Goal: Task Accomplishment & Management: Manage account settings

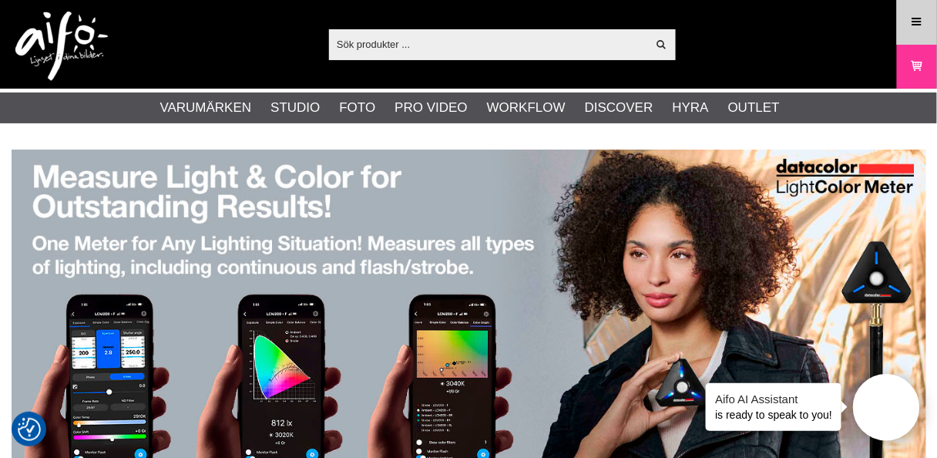
click at [918, 19] on icon at bounding box center [918, 22] width 14 height 17
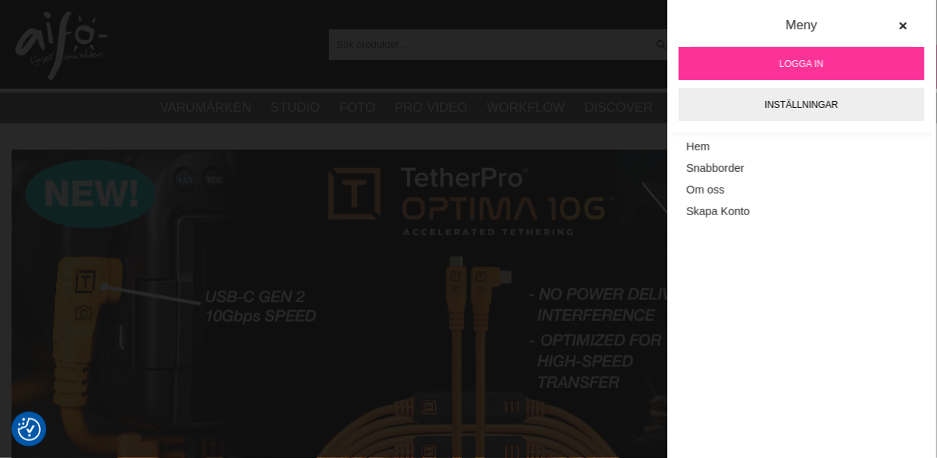
click at [787, 59] on span "Logga in" at bounding box center [802, 64] width 44 height 14
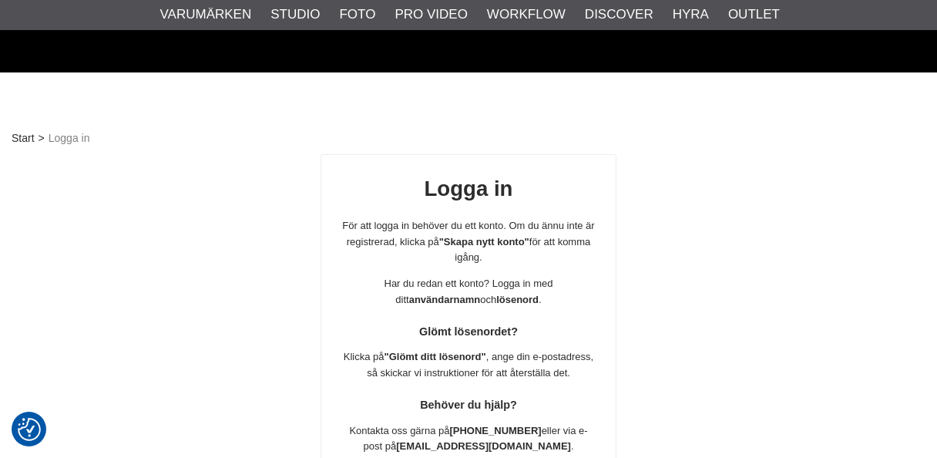
scroll to position [271, 0]
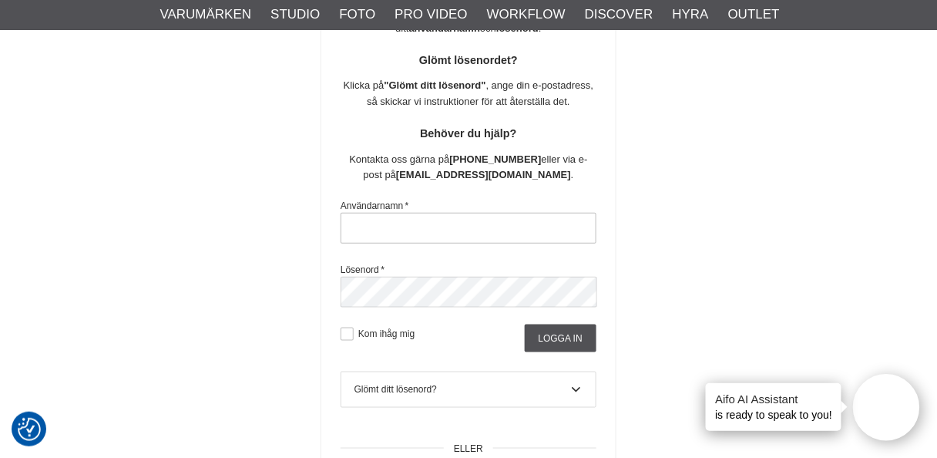
click at [419, 228] on input "text" at bounding box center [469, 228] width 256 height 31
type input "nils.olsson.uppsala@gmail.com"
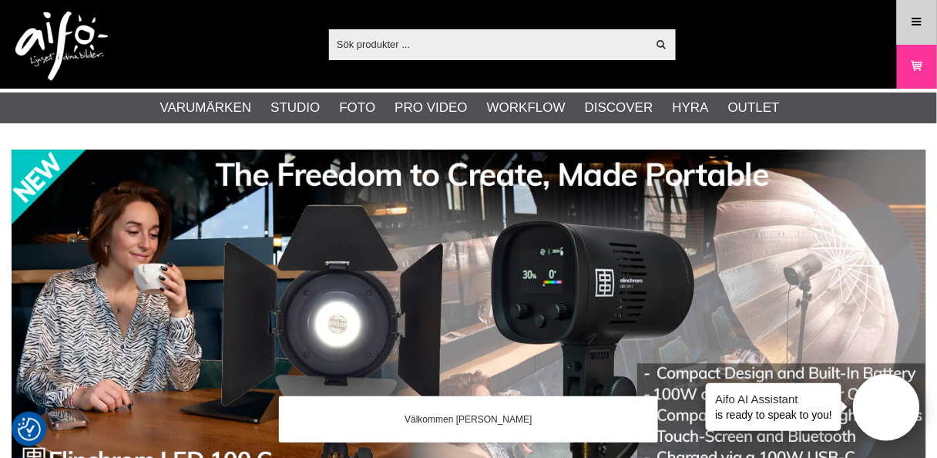
click at [924, 25] on icon at bounding box center [918, 22] width 14 height 17
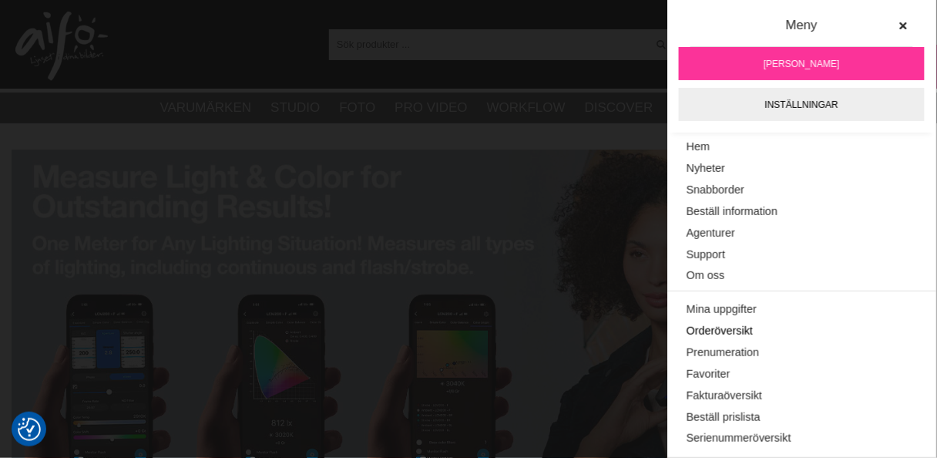
click at [725, 333] on link "Orderöversikt" at bounding box center [802, 332] width 231 height 22
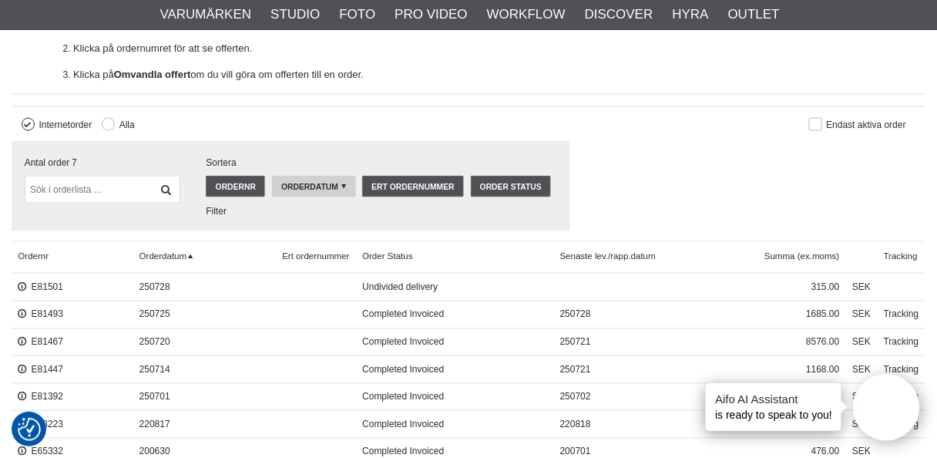
scroll to position [493, 0]
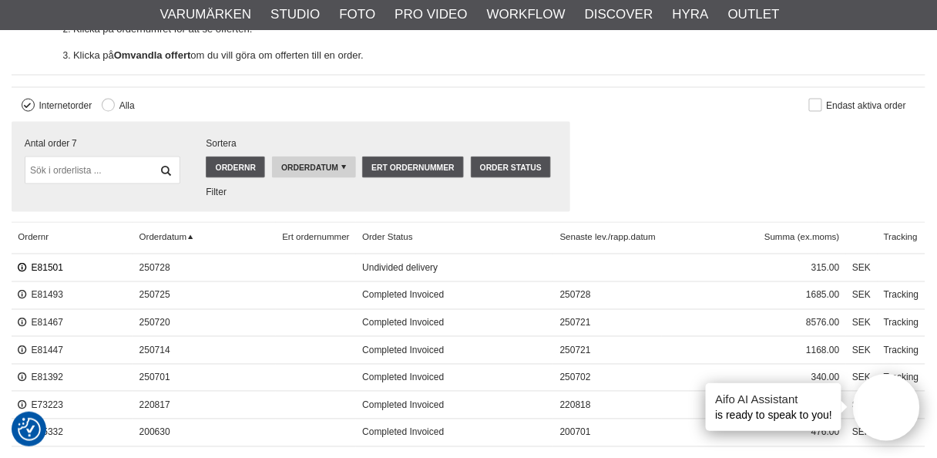
click at [42, 263] on link "E81501" at bounding box center [40, 268] width 45 height 11
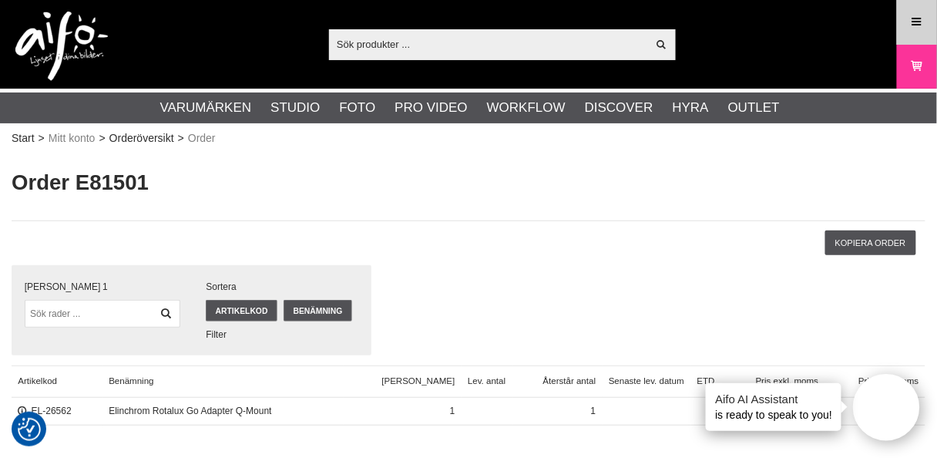
click at [917, 14] on icon at bounding box center [918, 22] width 14 height 17
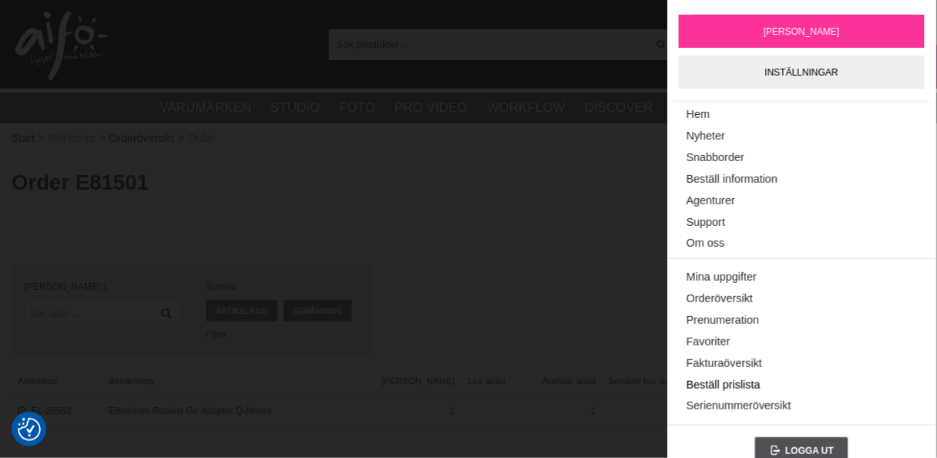
scroll to position [50, 0]
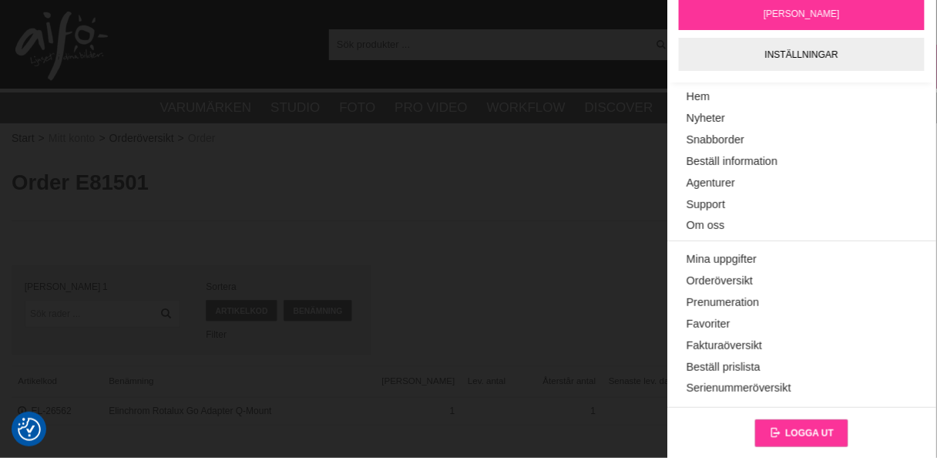
click at [823, 432] on span "Logga ut" at bounding box center [810, 433] width 49 height 11
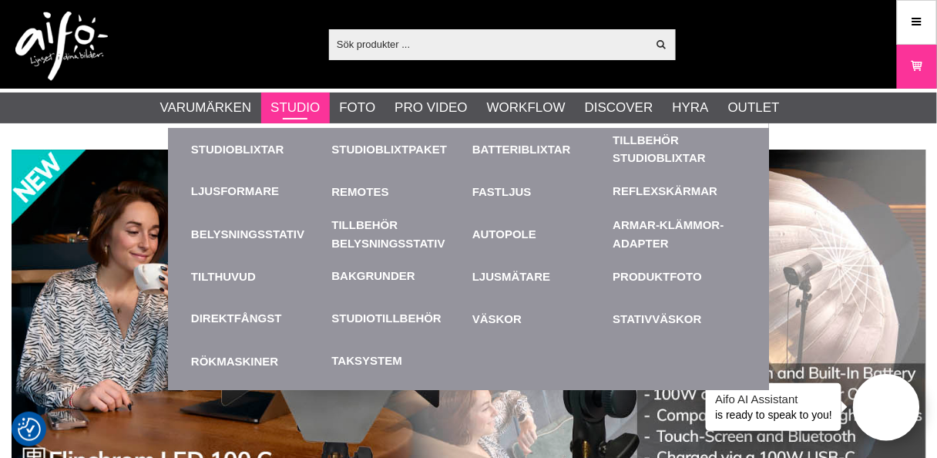
click at [296, 105] on link "Studio" at bounding box center [295, 108] width 49 height 20
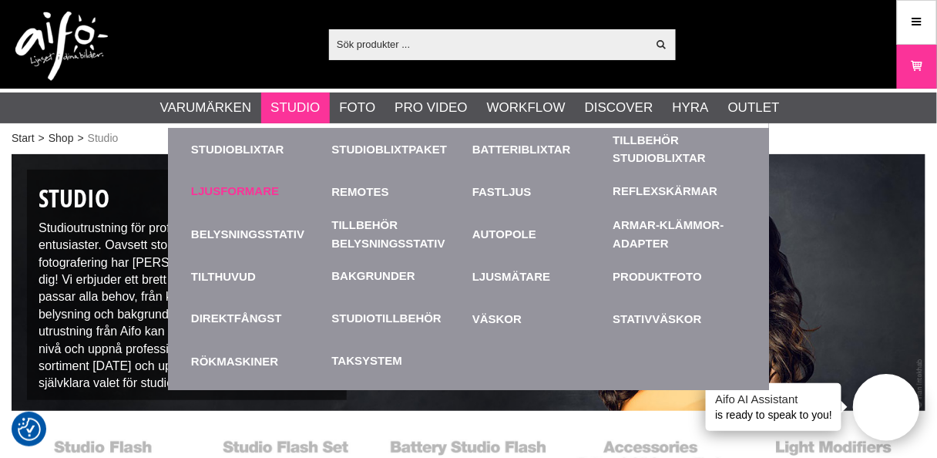
click at [249, 183] on link "Ljusformare" at bounding box center [235, 192] width 88 height 18
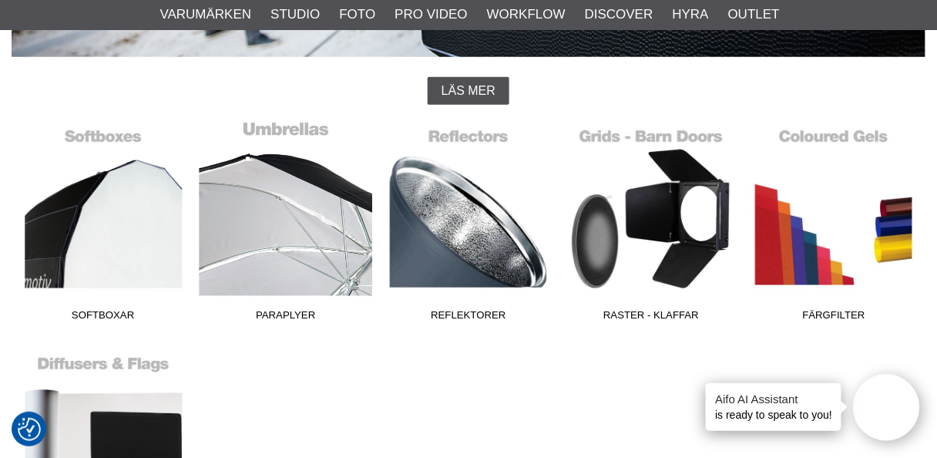
scroll to position [370, 0]
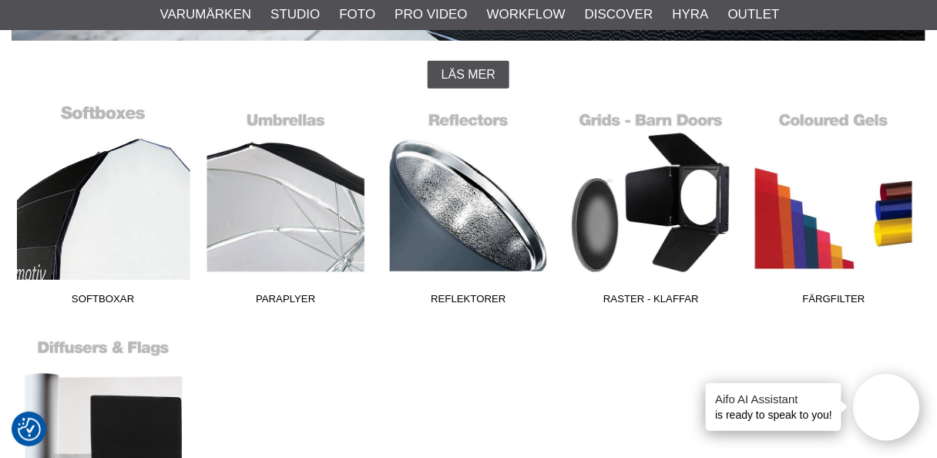
click at [109, 231] on link "Softboxar" at bounding box center [103, 208] width 183 height 208
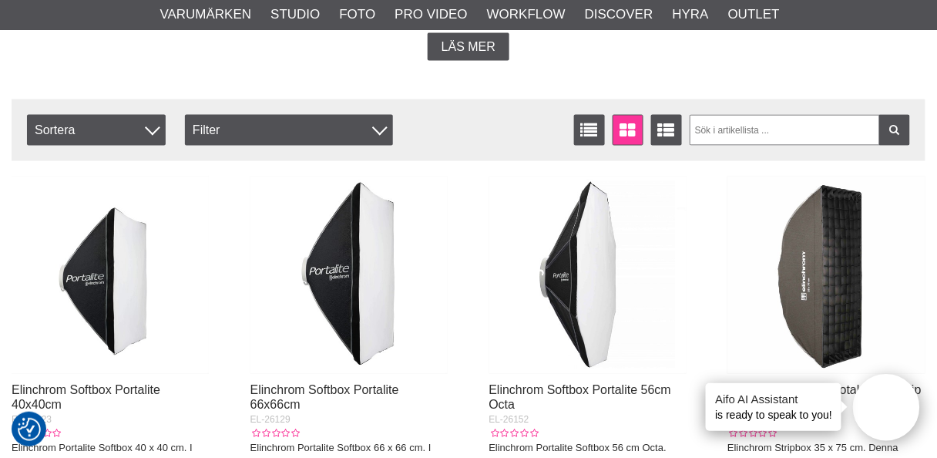
scroll to position [617, 0]
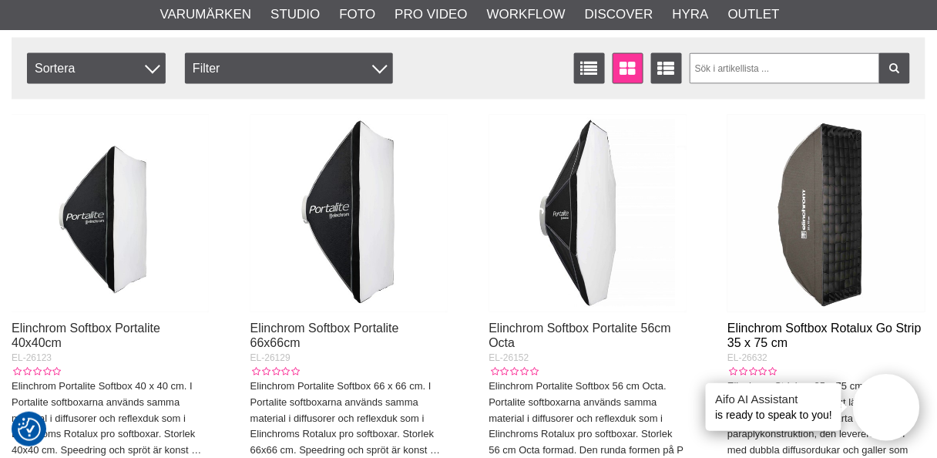
click at [802, 333] on link "Elinchrom Softbox Rotalux Go Strip 35 x 75 cm" at bounding box center [825, 336] width 194 height 28
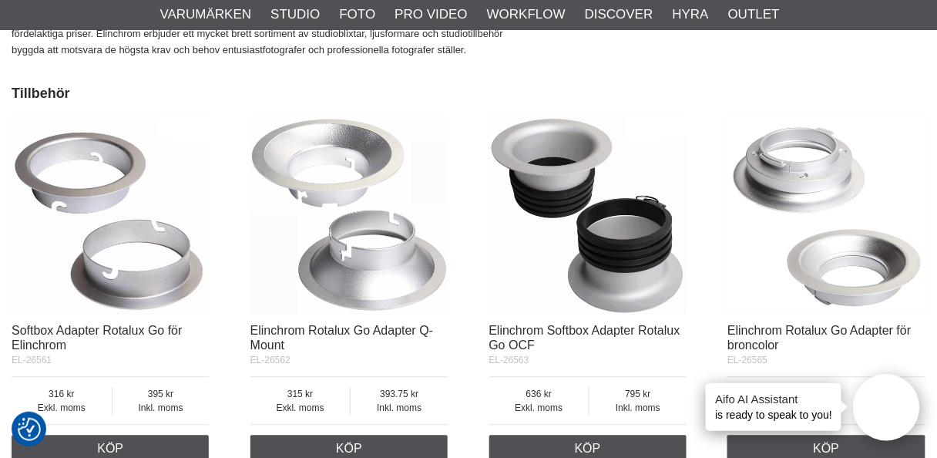
scroll to position [2282, 0]
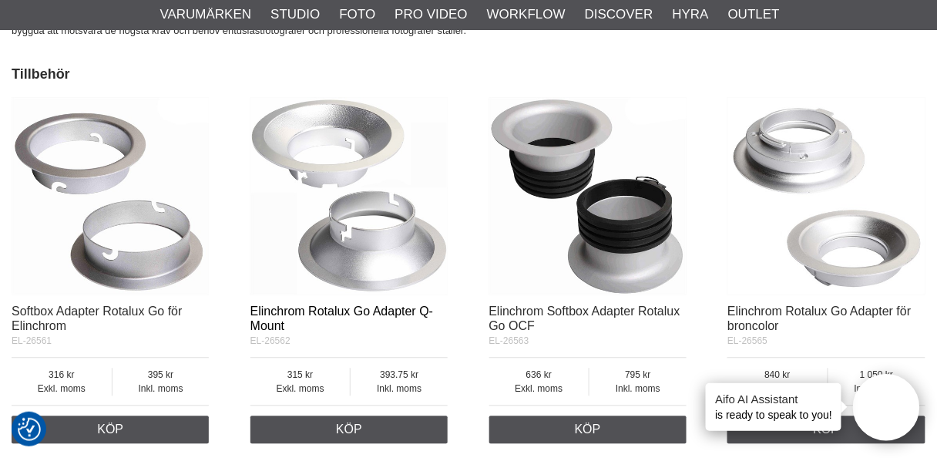
click at [338, 308] on link "Elinchrom Rotalux Go Adapter Q-Mount" at bounding box center [342, 319] width 183 height 28
